Goal: Find contact information: Find contact information

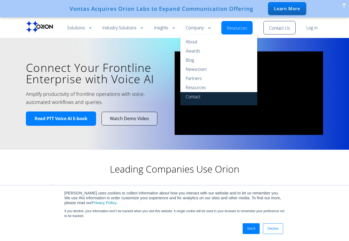
click at [197, 98] on link "Contact" at bounding box center [218, 98] width 77 height 13
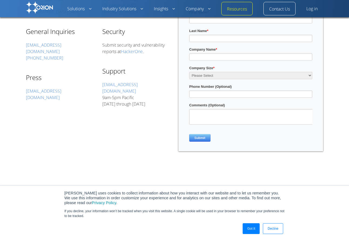
scroll to position [216, 0]
